Goal: Obtain resource: Obtain resource

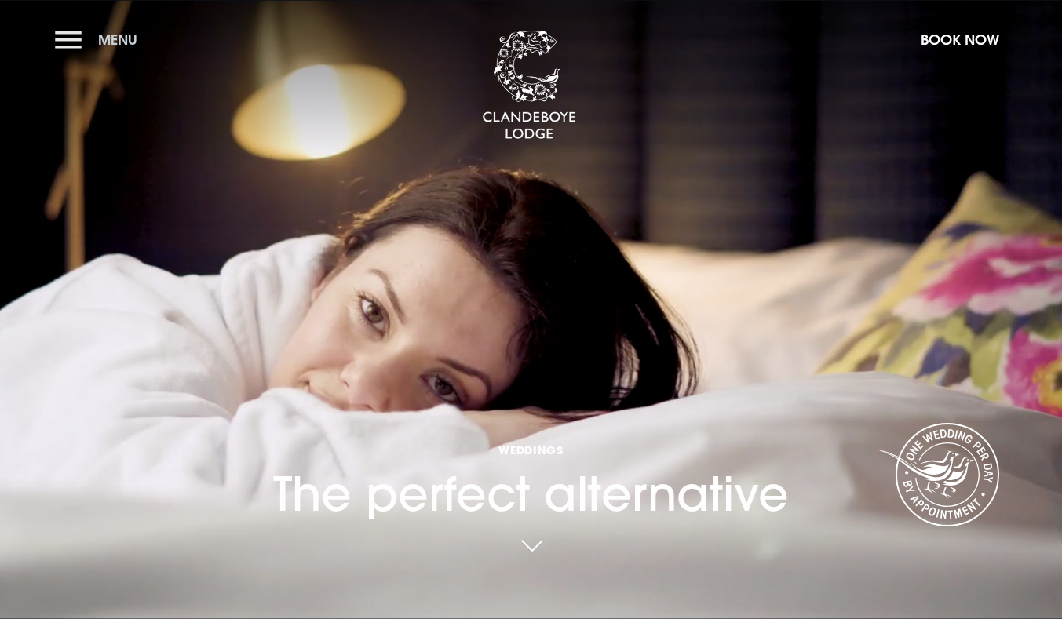
click at [70, 39] on button "Menu" at bounding box center [100, 40] width 90 height 34
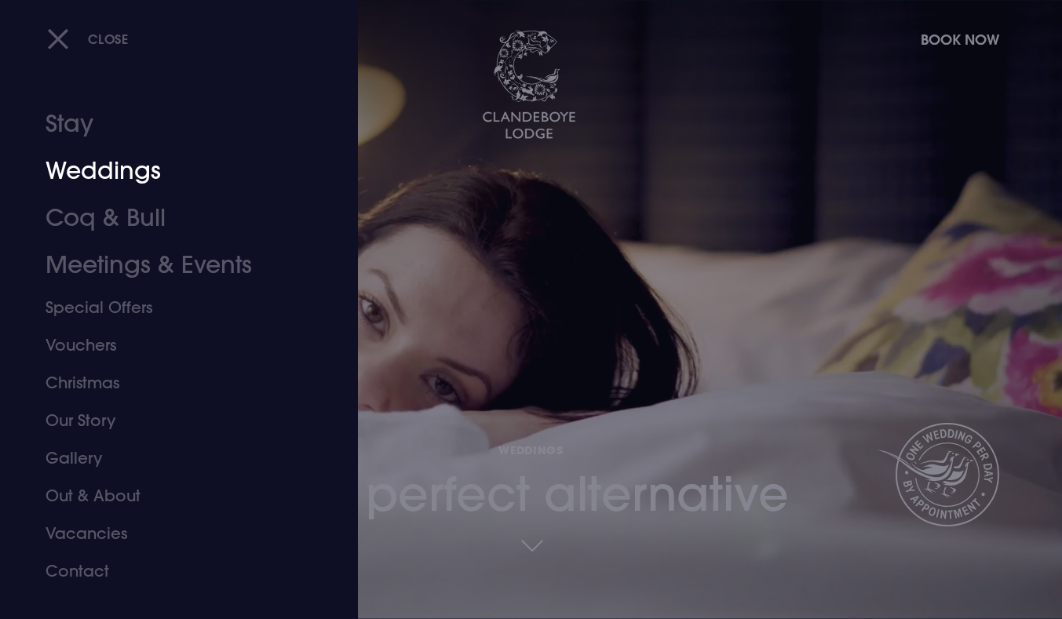
click at [126, 171] on link "Weddings" at bounding box center [170, 171] width 248 height 47
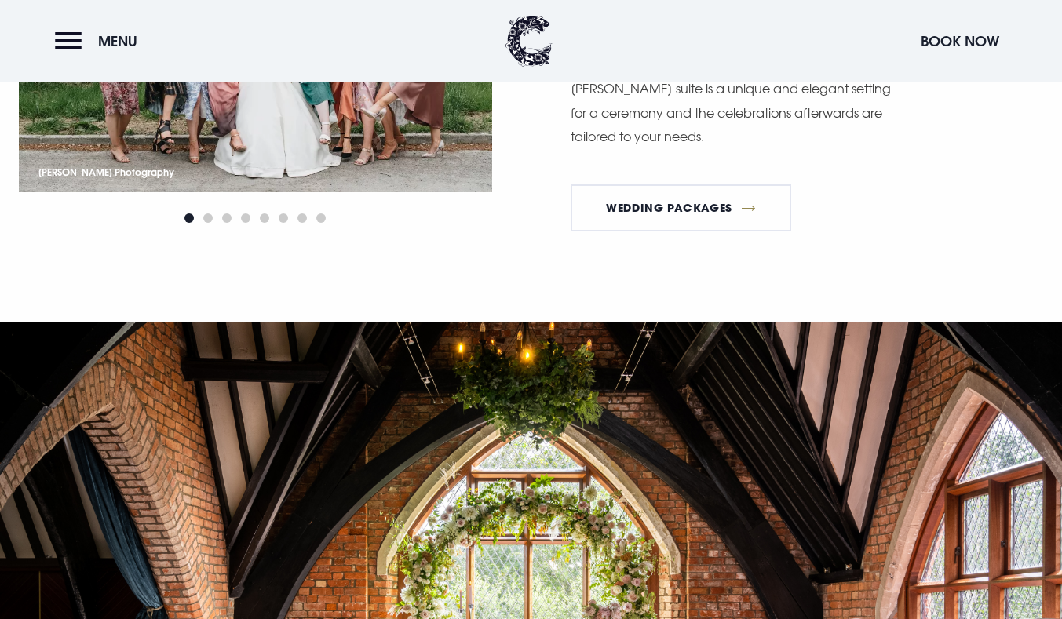
scroll to position [2439, 0]
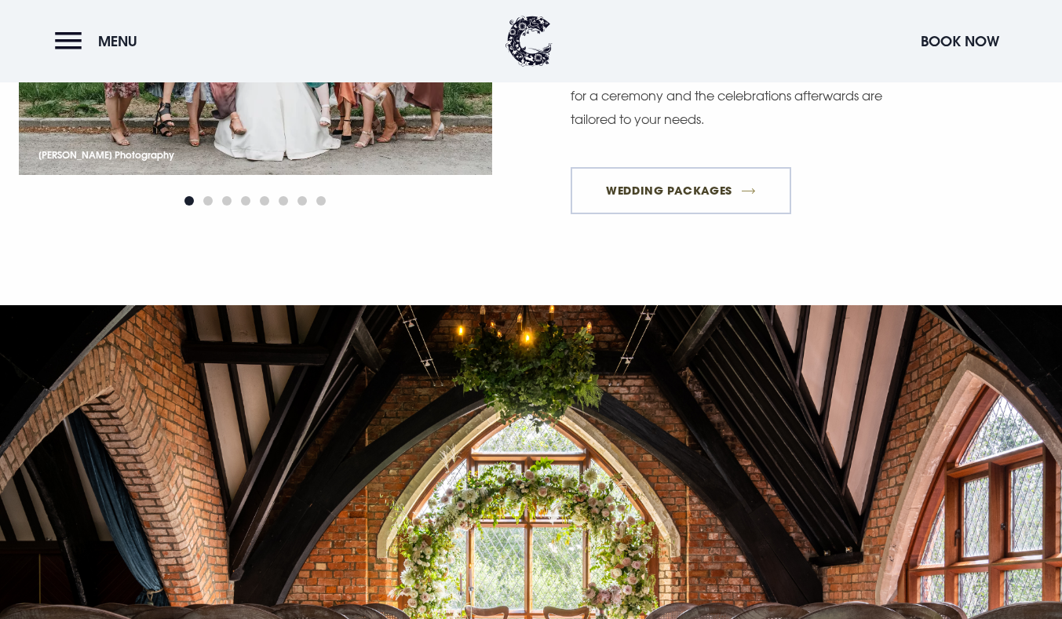
click at [740, 178] on link "Wedding Packages" at bounding box center [681, 190] width 221 height 47
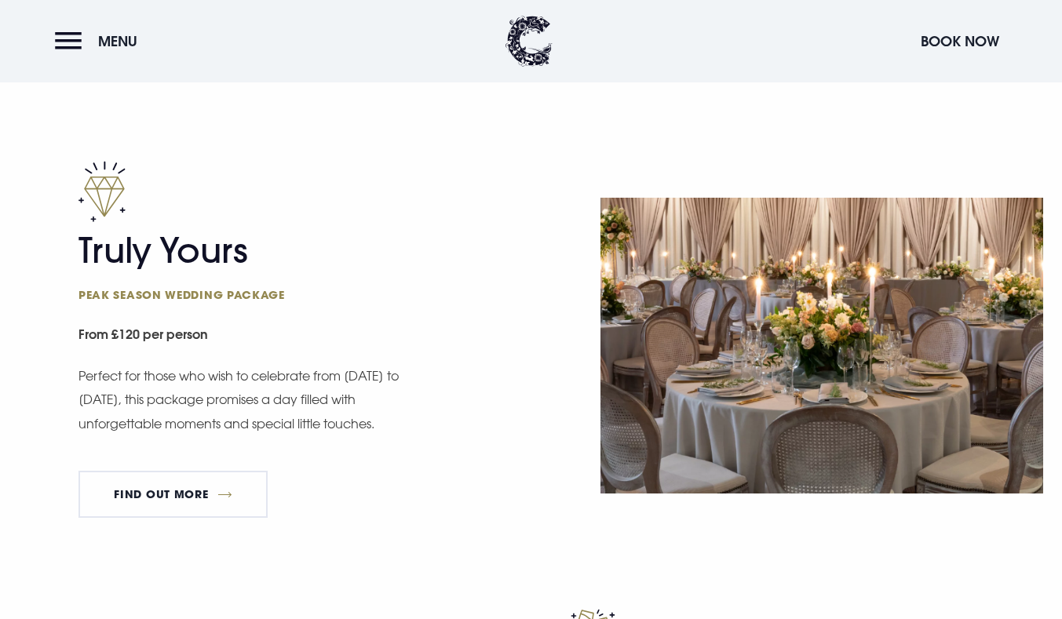
scroll to position [867, 0]
click at [159, 487] on link "FIND OUT MORE" at bounding box center [173, 493] width 189 height 47
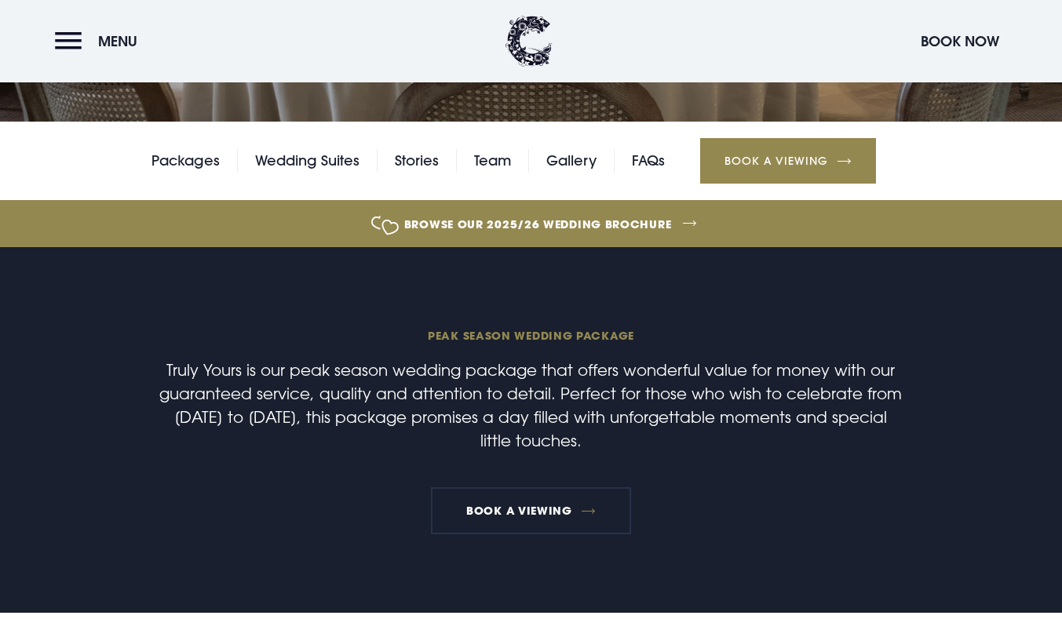
scroll to position [350, 0]
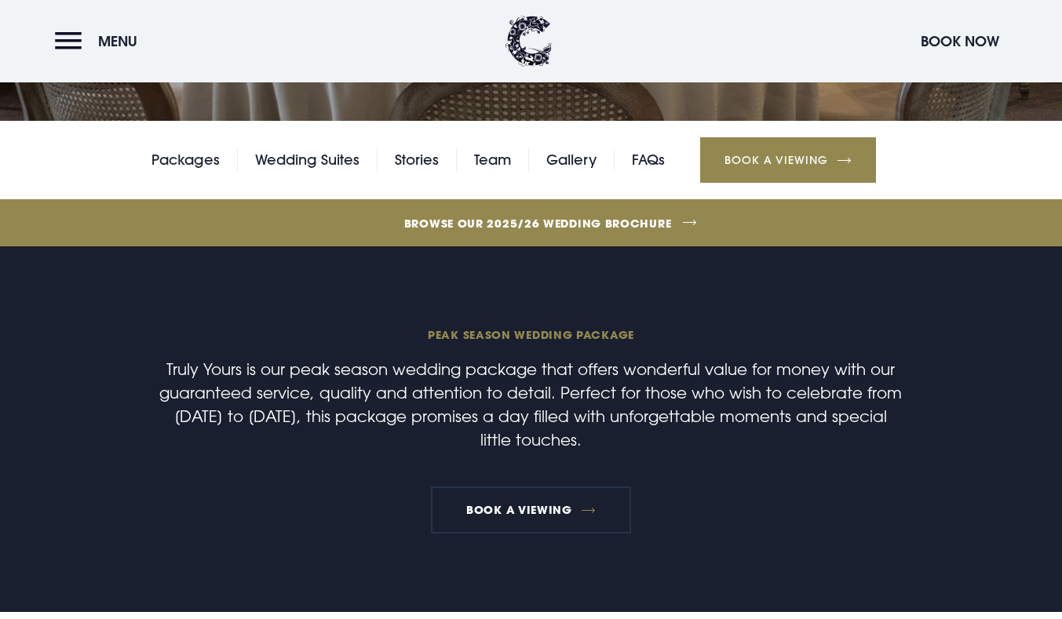
click at [590, 221] on link "Browse our 2025/26 wedding brochure" at bounding box center [538, 223] width 2392 height 59
